Goal: Navigation & Orientation: Find specific page/section

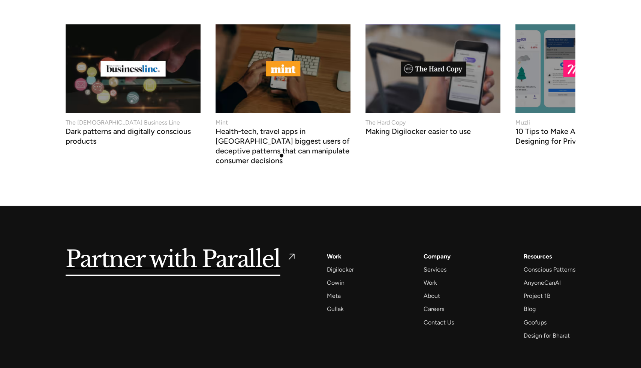
scroll to position [3168, 0]
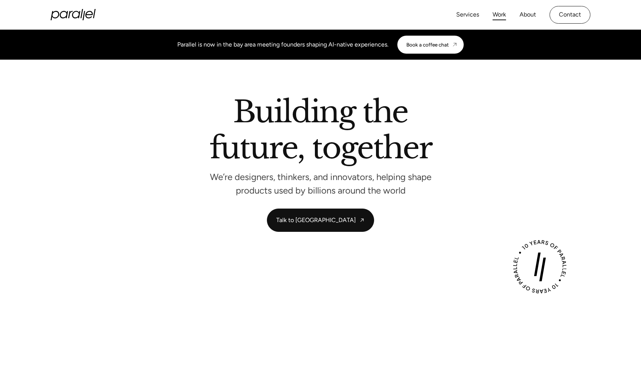
click at [501, 12] on link "Work" at bounding box center [499, 14] width 13 height 11
